Goal: Information Seeking & Learning: Learn about a topic

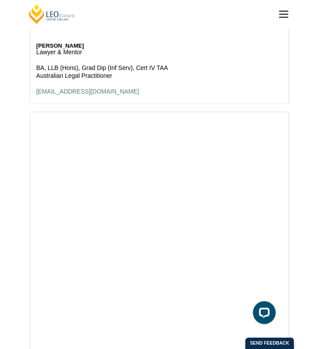
scroll to position [9771, 0]
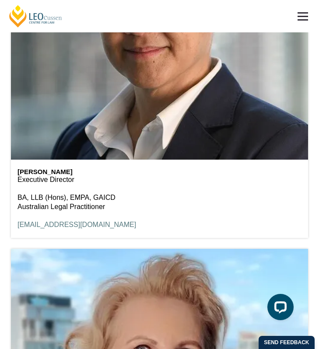
scroll to position [26756, 0]
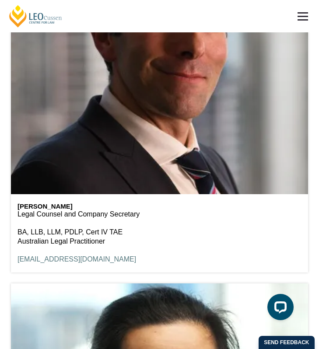
click at [183, 194] on div "George Bartzis Legal Counsel and Company Secretary BA, LLB, LLM, PDLP, Cert IV …" at bounding box center [159, 233] width 297 height 79
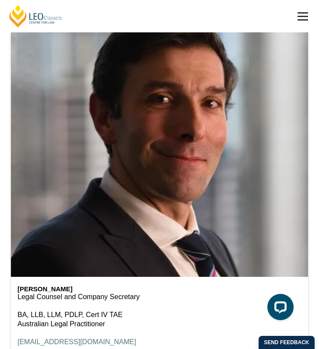
scroll to position [26698, 0]
